Goal: Navigation & Orientation: Understand site structure

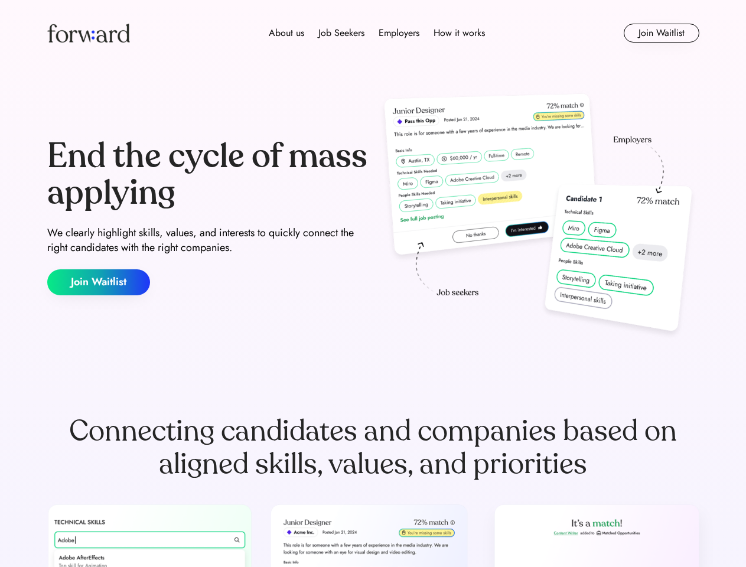
click at [373, 283] on div "End the cycle of mass applying We clearly highlight skills, values, and interes…" at bounding box center [373, 217] width 652 height 254
click at [373, 33] on div "About us Job Seekers Employers How it works" at bounding box center [376, 33] width 465 height 14
click at [89, 33] on img at bounding box center [88, 33] width 83 height 19
click at [379, 33] on div "Employers" at bounding box center [399, 33] width 41 height 14
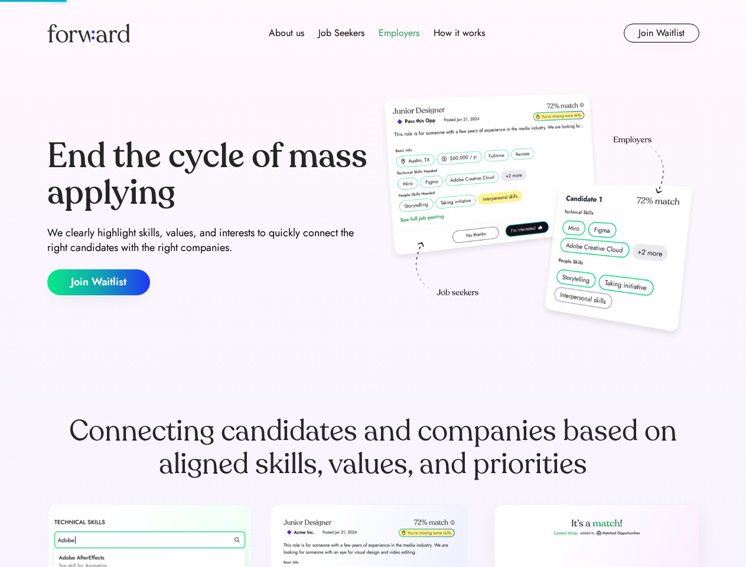
click at [286, 33] on div "About us" at bounding box center [286, 33] width 35 height 14
click at [340, 33] on div "Job Seekers" at bounding box center [341, 33] width 46 height 14
click at [397, 33] on div "Employers" at bounding box center [399, 33] width 41 height 14
click at [457, 33] on div "How it works" at bounding box center [458, 33] width 51 height 14
click at [661, 33] on button "Join Waitlist" at bounding box center [662, 33] width 76 height 19
